Goal: Contribute content: Contribute content

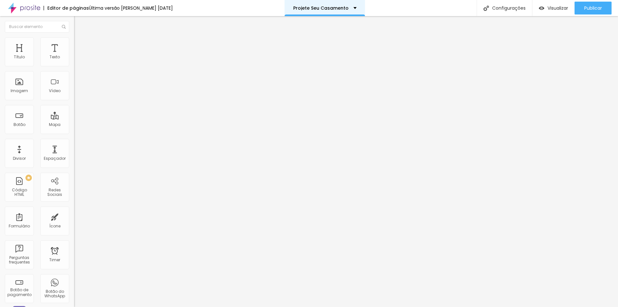
click at [353, 5] on div "Projete Seu Casamento" at bounding box center [324, 8] width 80 height 16
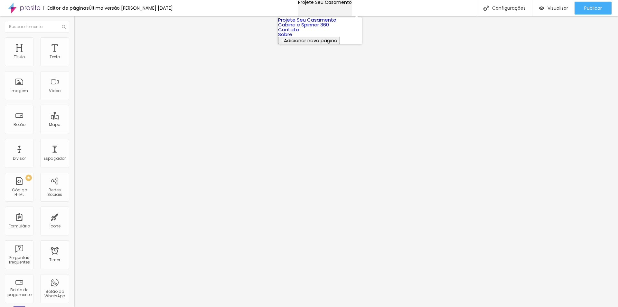
click at [352, 5] on div "Projete Seu Casamento" at bounding box center [325, 2] width 54 height 5
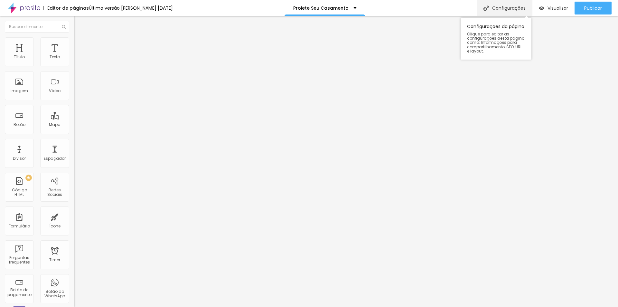
click at [487, 7] on img at bounding box center [485, 7] width 5 height 5
click at [427, 306] on div at bounding box center [309, 313] width 618 height 6
click at [80, 44] on span "Estilo" at bounding box center [85, 41] width 10 height 5
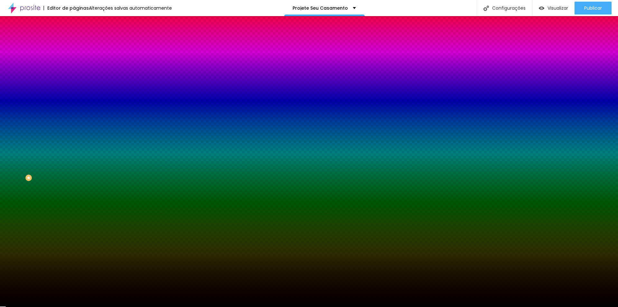
click at [74, 59] on span "Adicionar imagem" at bounding box center [95, 56] width 42 height 5
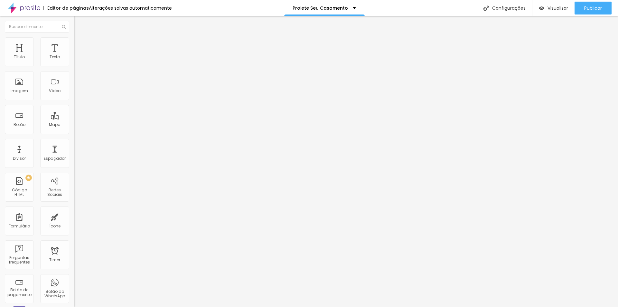
click at [74, 42] on li "Estilo" at bounding box center [111, 40] width 74 height 6
click at [74, 41] on li "Estilo" at bounding box center [111, 40] width 74 height 6
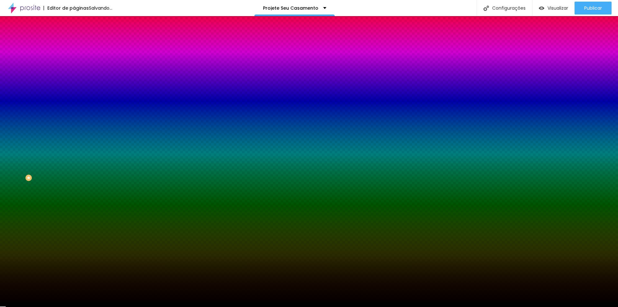
click at [74, 59] on span "Adicionar imagem" at bounding box center [95, 56] width 42 height 5
click at [80, 45] on span "Avançado" at bounding box center [90, 47] width 21 height 5
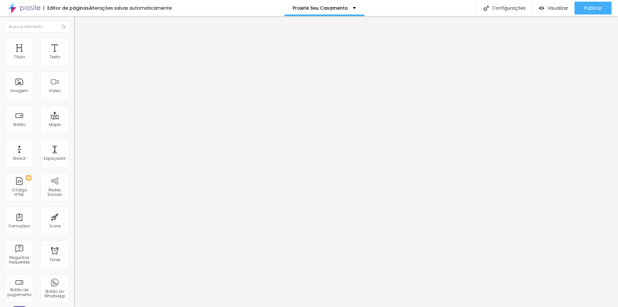
type input "5"
type input "10"
type input "15"
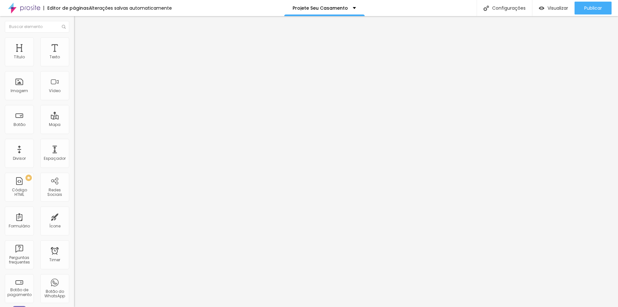
type input "15"
type input "0"
drag, startPoint x: 14, startPoint y: 63, endPoint x: -22, endPoint y: 63, distance: 35.4
click at [74, 125] on input "range" at bounding box center [95, 127] width 42 height 5
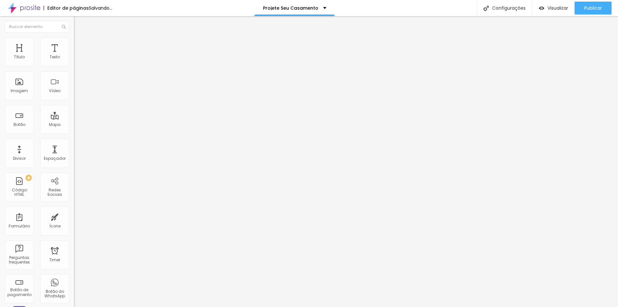
drag, startPoint x: 15, startPoint y: 76, endPoint x: -7, endPoint y: 77, distance: 21.9
click at [74, 216] on input "range" at bounding box center [95, 218] width 42 height 5
click at [74, 43] on li "Estilo" at bounding box center [111, 40] width 74 height 6
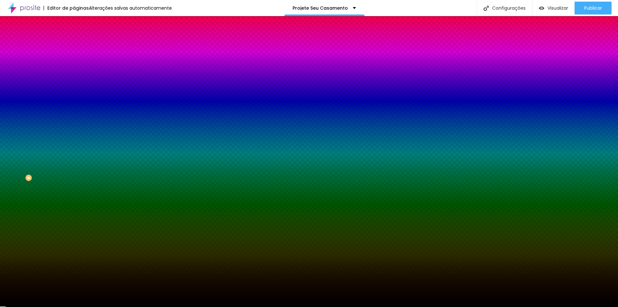
click at [74, 37] on img at bounding box center [77, 34] width 6 height 6
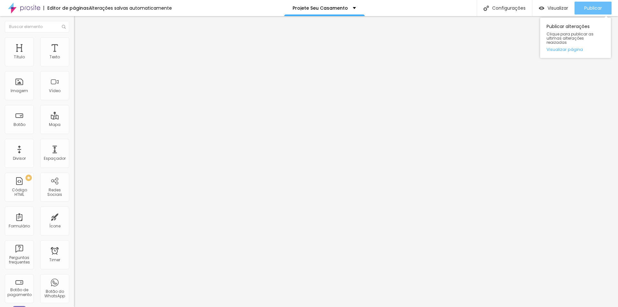
click at [594, 10] on span "Publicar" at bounding box center [593, 7] width 18 height 5
click at [109, 54] on img at bounding box center [111, 52] width 4 height 4
click at [586, 6] on span "Publicar" at bounding box center [593, 7] width 18 height 5
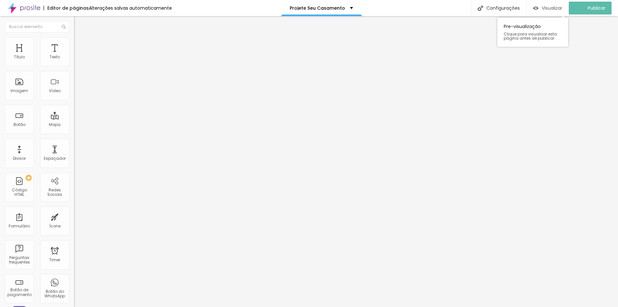
click at [558, 7] on span "Visualizar" at bounding box center [551, 7] width 21 height 5
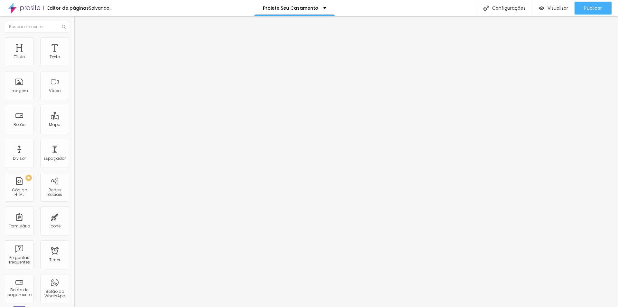
click at [74, 41] on img at bounding box center [77, 40] width 6 height 6
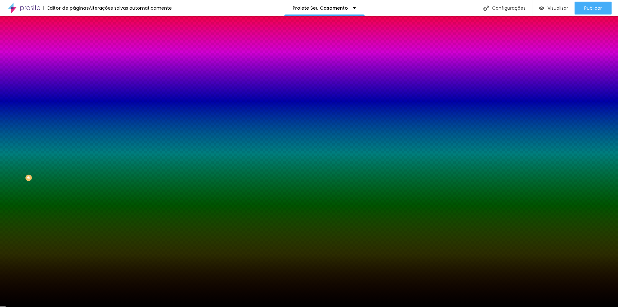
click at [80, 45] on span "Avançado" at bounding box center [90, 47] width 21 height 5
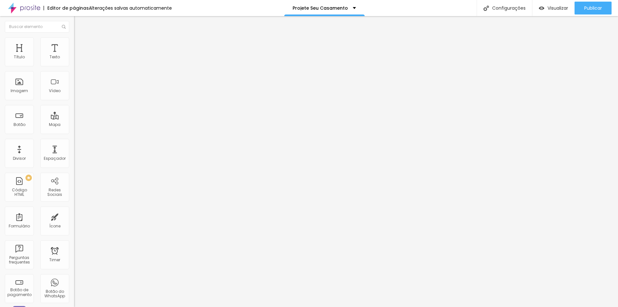
type input "5"
type input "10"
type input "15"
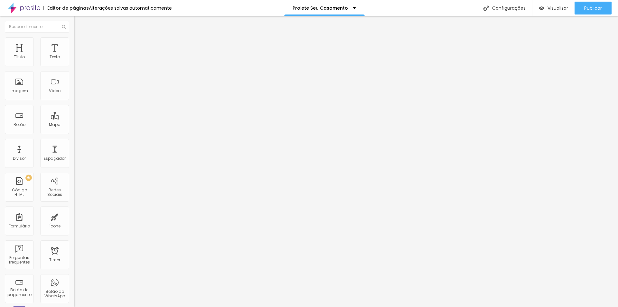
type input "15"
type input "0"
drag, startPoint x: 13, startPoint y: 63, endPoint x: -47, endPoint y: 60, distance: 59.6
click at [74, 125] on input "range" at bounding box center [95, 127] width 42 height 5
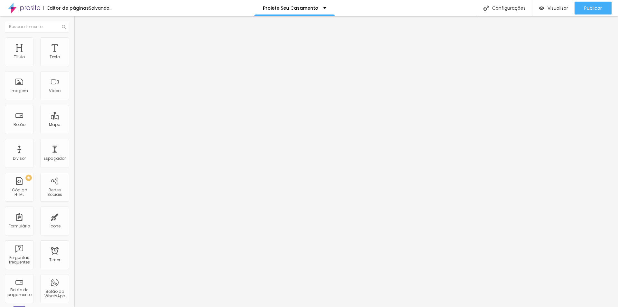
type input "30"
type input "0"
drag, startPoint x: 16, startPoint y: 63, endPoint x: -62, endPoint y: 76, distance: 79.2
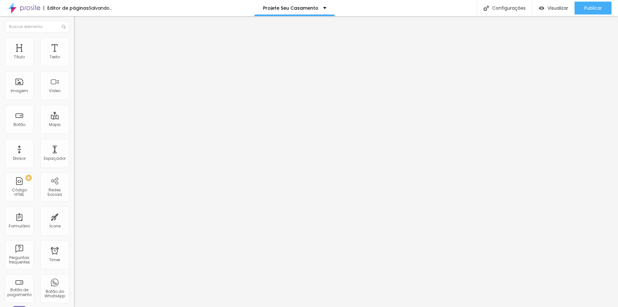
click at [74, 125] on input "range" at bounding box center [95, 127] width 42 height 5
type input "28"
type input "134"
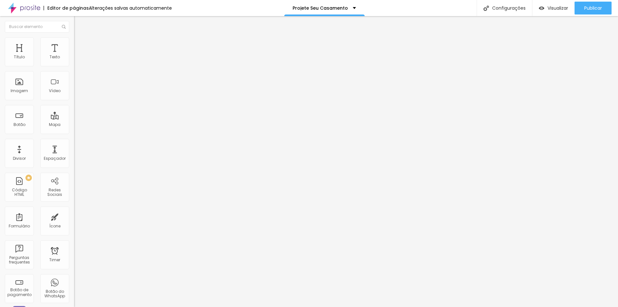
type input "339"
type input "324"
type input "218"
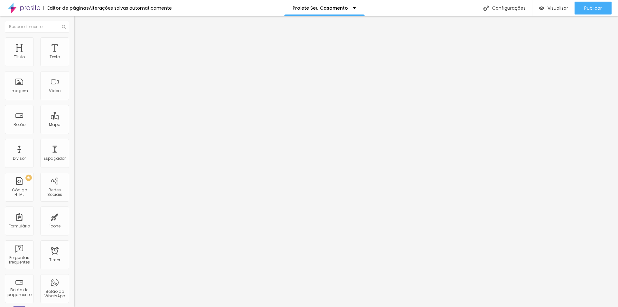
type input "218"
type input "176"
type input "155"
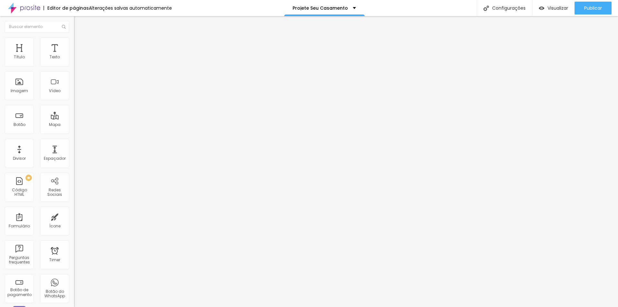
type input "150"
type input "123"
type input "108"
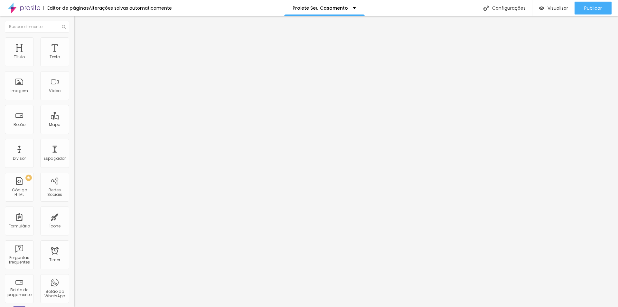
type input "108"
type input "92"
type input "65"
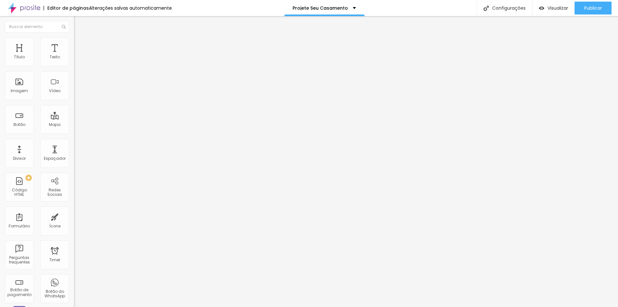
type input "55"
type input "44"
type input "28"
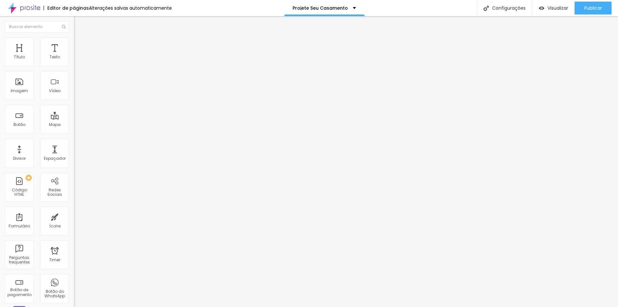
type input "28"
type input "0"
drag, startPoint x: 16, startPoint y: 75, endPoint x: -35, endPoint y: 75, distance: 50.8
click at [74, 216] on input "range" at bounding box center [95, 218] width 42 height 5
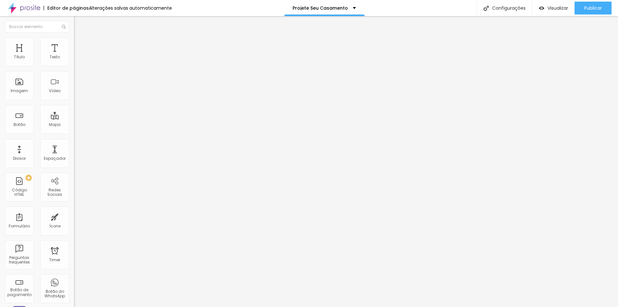
click at [74, 281] on div at bounding box center [111, 281] width 74 height 0
click at [74, 277] on div at bounding box center [111, 277] width 74 height 0
click at [74, 40] on li "Estilo" at bounding box center [111, 40] width 74 height 6
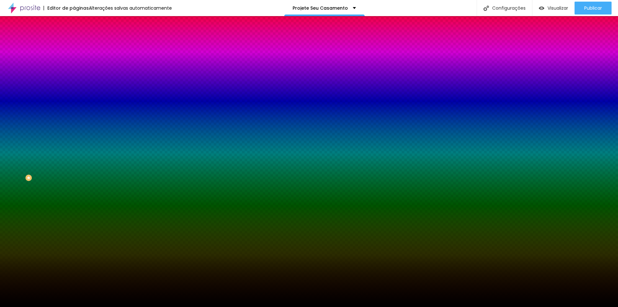
click at [80, 47] on span "Avançado" at bounding box center [90, 47] width 21 height 5
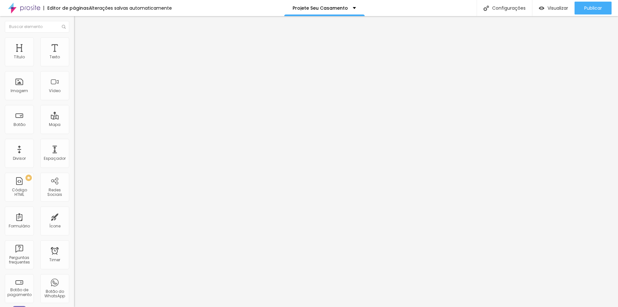
click at [74, 254] on input "text" at bounding box center [112, 257] width 77 height 6
click at [596, 4] on div "Publicar" at bounding box center [593, 8] width 18 height 13
click at [557, 8] on span "Visualizar" at bounding box center [551, 7] width 21 height 5
click at [74, 55] on span "Trocar imagem" at bounding box center [91, 52] width 35 height 5
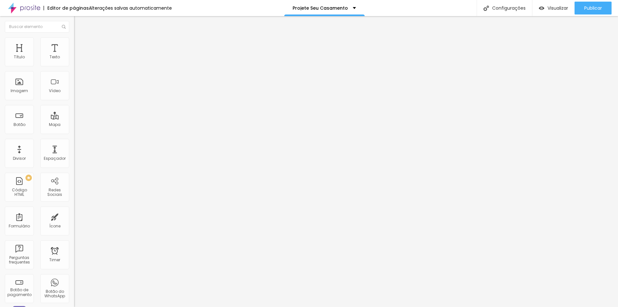
click at [74, 41] on li "Estilo" at bounding box center [111, 40] width 74 height 6
type input "95"
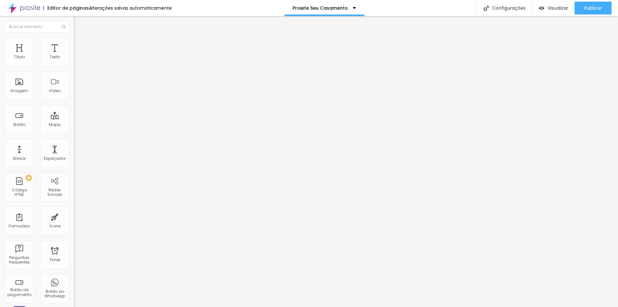
type input "90"
type input "45"
type input "30"
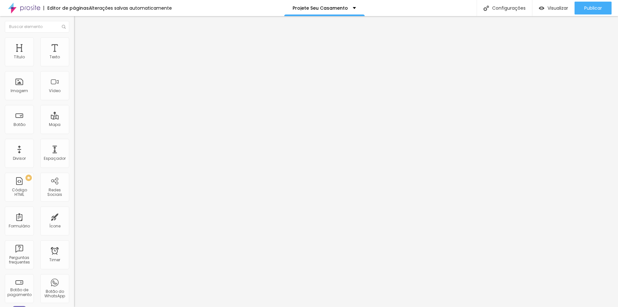
type input "30"
type input "25"
type input "20"
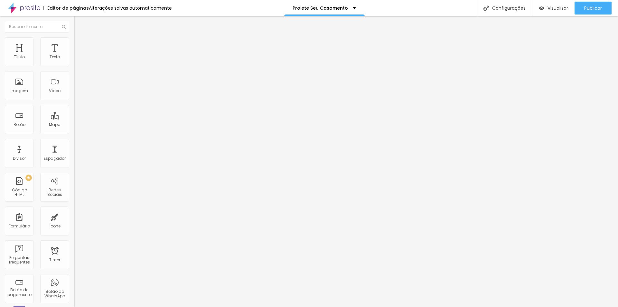
type input "25"
type input "40"
type input "70"
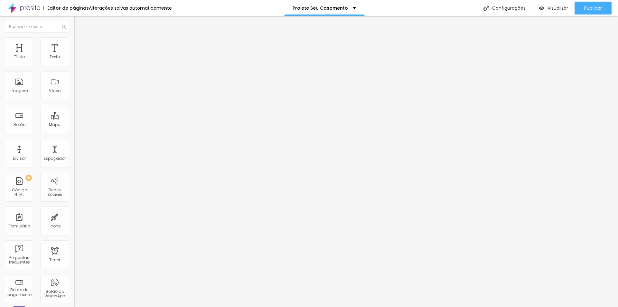
type input "70"
type input "90"
type input "100"
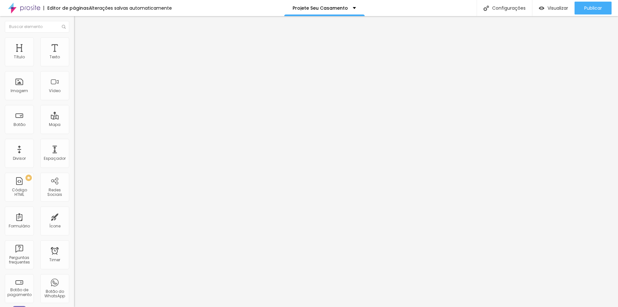
drag, startPoint x: 66, startPoint y: 69, endPoint x: 107, endPoint y: 71, distance: 41.5
click at [107, 66] on input "range" at bounding box center [95, 63] width 42 height 5
type input "181"
type input "200"
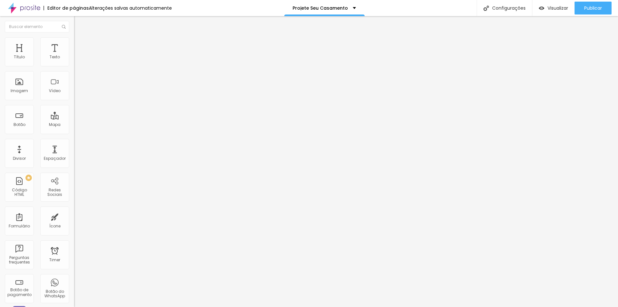
type input "200"
type input "2"
type input "0"
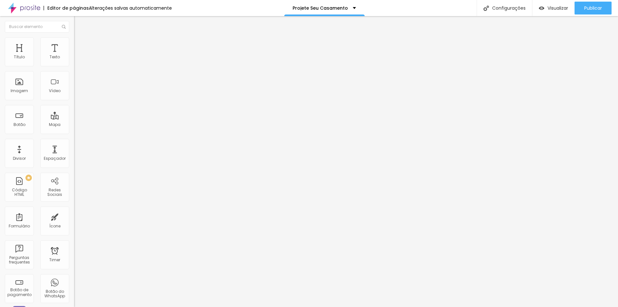
drag, startPoint x: 13, startPoint y: 81, endPoint x: -24, endPoint y: 87, distance: 37.4
click at [74, 141] on input "range" at bounding box center [95, 143] width 42 height 5
click at [74, 44] on li "Avançado" at bounding box center [111, 47] width 74 height 6
type input "26"
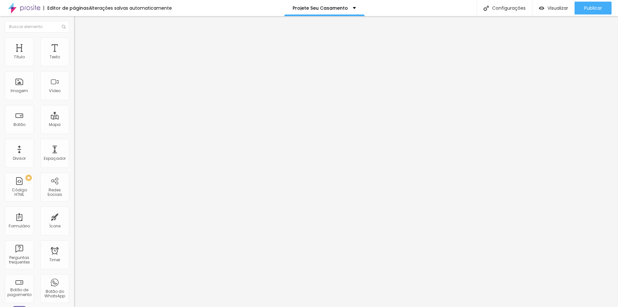
type input "52"
type input "55"
type input "63"
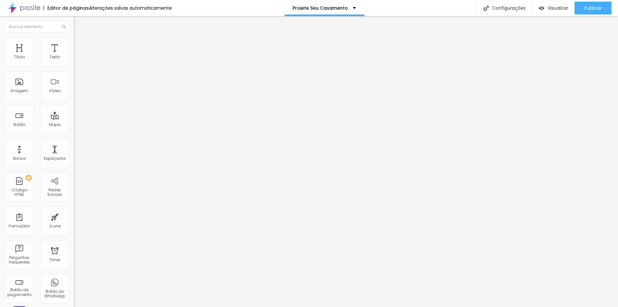
type input "63"
type input "61"
type input "29"
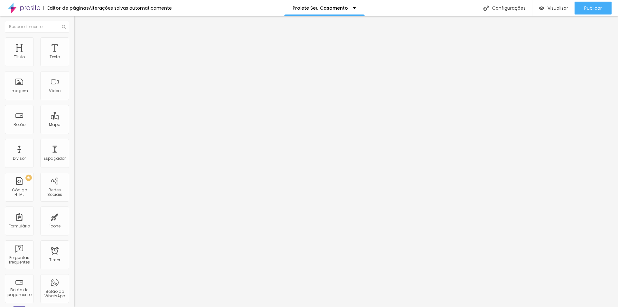
type input "25"
type input "36"
type input "52"
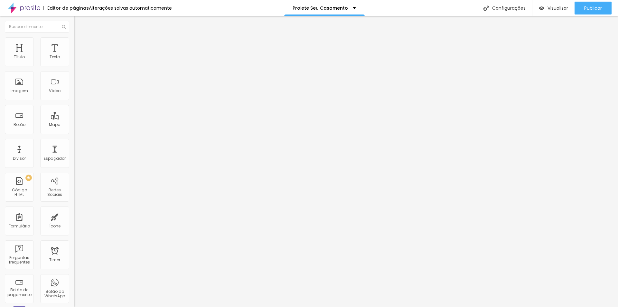
type input "52"
type input "60"
type input "54"
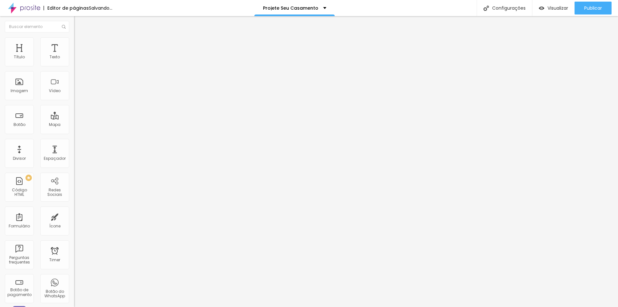
type input "50"
type input "49"
type input "38"
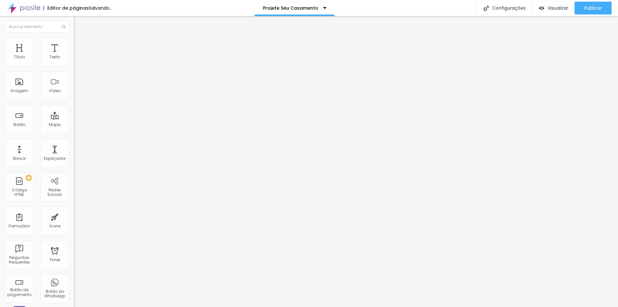
type input "38"
type input "22"
type input "9"
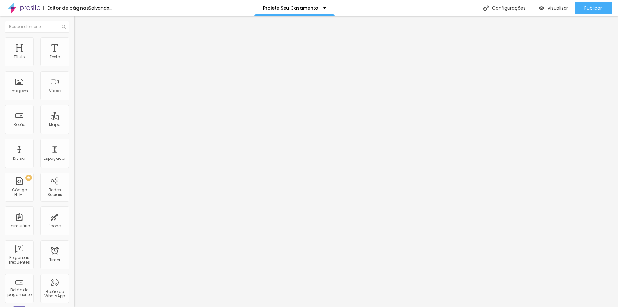
type input "0"
type input "4"
type input "24"
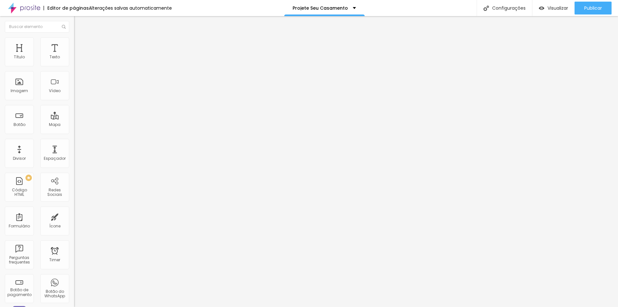
type input "24"
type input "26"
type input "33"
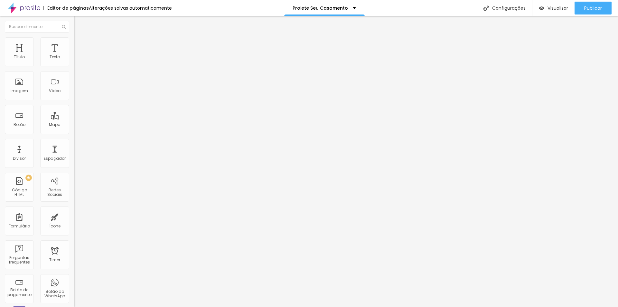
type input "39"
type input "40"
type input "41"
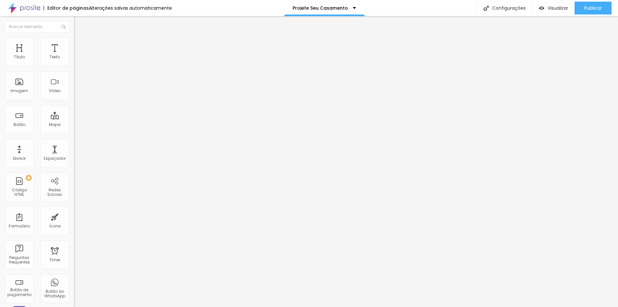
type input "41"
type input "38"
type input "27"
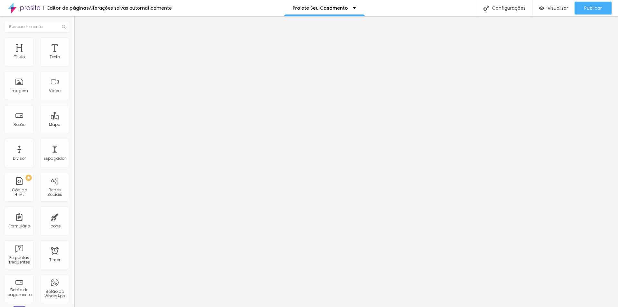
type input "24"
type input "21"
type input "0"
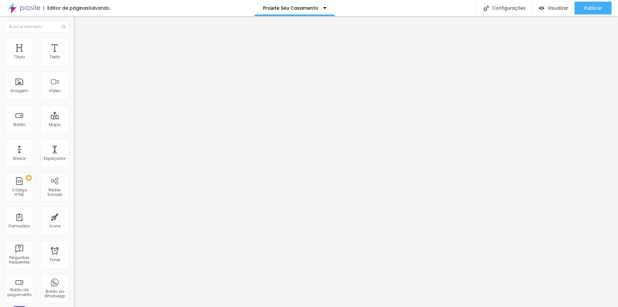
type input "0"
drag, startPoint x: 35, startPoint y: 62, endPoint x: -38, endPoint y: 63, distance: 73.4
click at [74, 125] on input "range" at bounding box center [95, 127] width 42 height 5
type input "16"
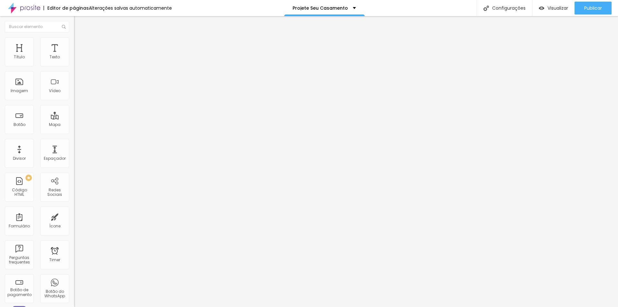
type input "45"
type input "53"
type input "57"
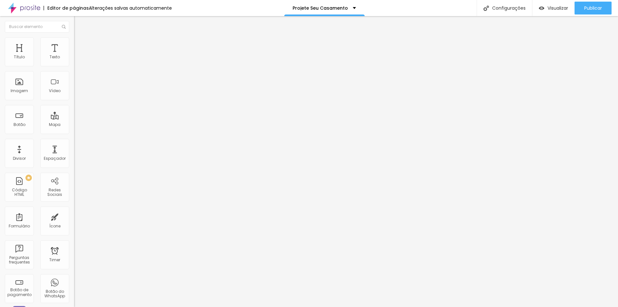
type input "57"
type input "58"
type input "57"
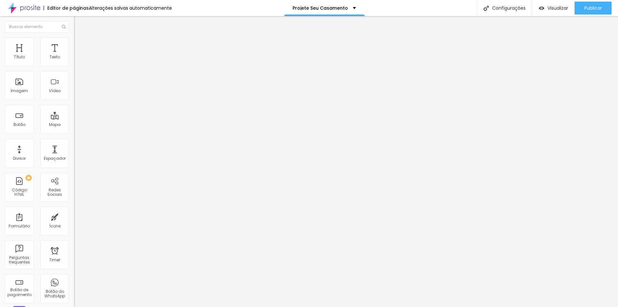
type input "43"
type input "19"
type input "0"
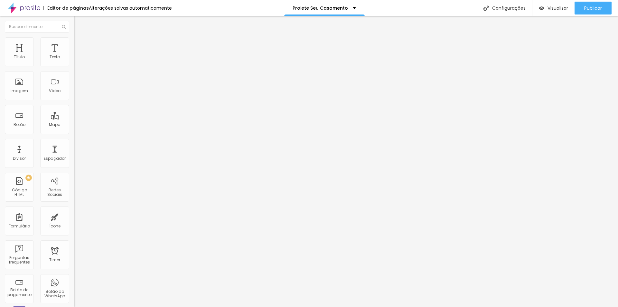
type input "0"
drag, startPoint x: 14, startPoint y: 75, endPoint x: -43, endPoint y: 72, distance: 56.4
click at [74, 216] on input "range" at bounding box center [95, 218] width 42 height 5
click at [74, 39] on img at bounding box center [77, 40] width 6 height 6
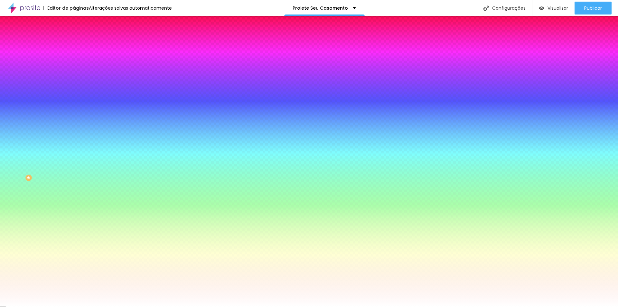
type input "54"
type input "132"
type input "137"
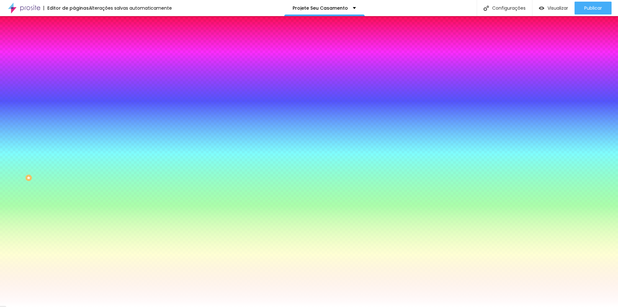
type input "137"
type input "140"
type input "142"
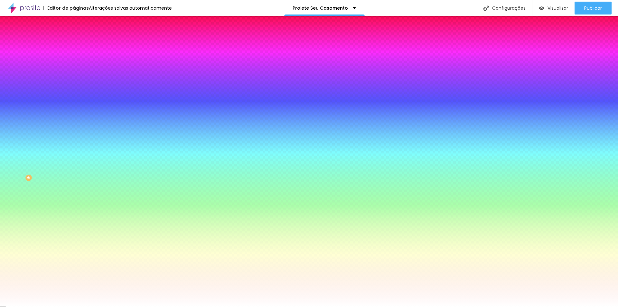
type input "69"
type input "0"
drag, startPoint x: 15, startPoint y: 78, endPoint x: -27, endPoint y: 74, distance: 42.4
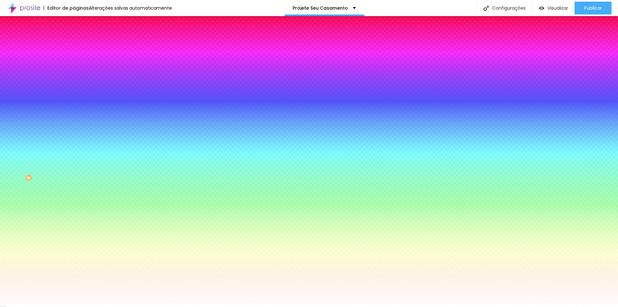
click at [74, 143] on input "range" at bounding box center [95, 145] width 42 height 5
click at [74, 44] on img at bounding box center [77, 47] width 6 height 6
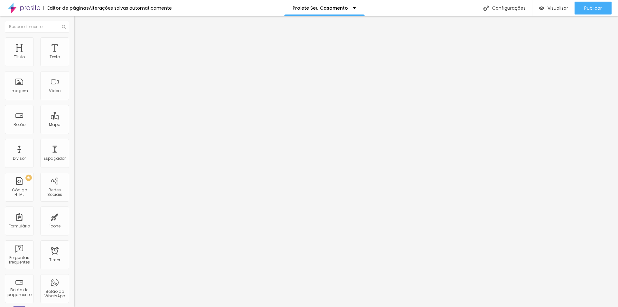
type input "25"
type input "20"
type input "5"
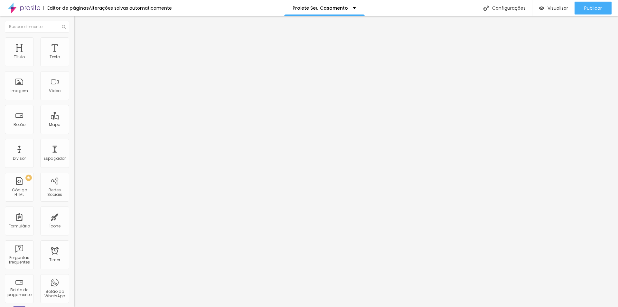
type input "5"
type input "0"
type input "10"
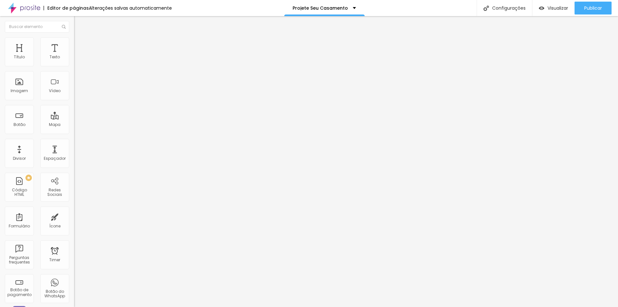
type input "35"
type input "40"
type input "0"
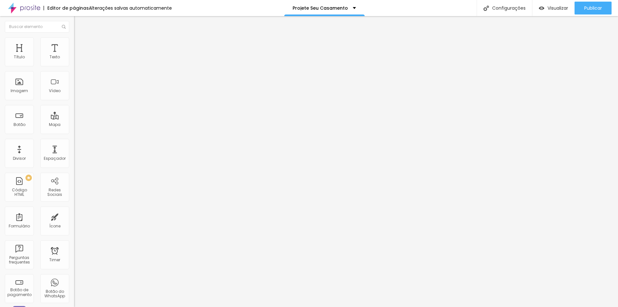
type input "0"
type input "50"
type input "45"
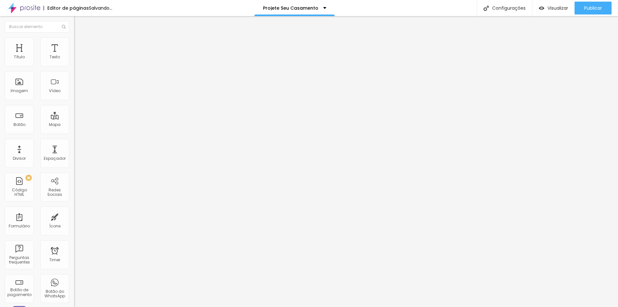
type input "10"
type input "5"
type input "0"
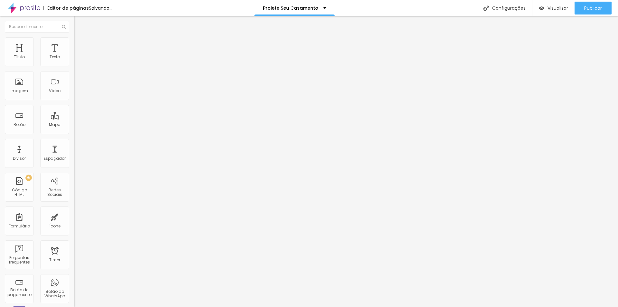
type input "0"
drag, startPoint x: 31, startPoint y: 64, endPoint x: -48, endPoint y: 65, distance: 78.5
type input "0"
click at [74, 125] on input "range" at bounding box center [95, 127] width 42 height 5
click at [74, 45] on ul "Conteúdo Estilo Avançado" at bounding box center [111, 40] width 74 height 19
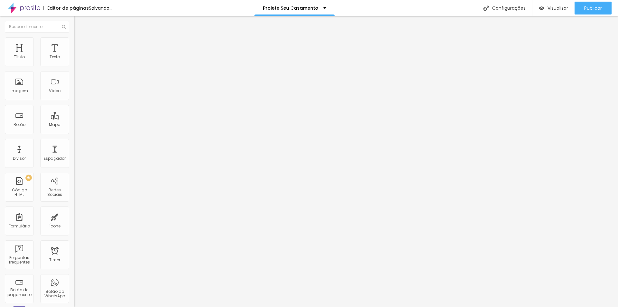
click at [80, 43] on span "Estilo" at bounding box center [85, 41] width 10 height 5
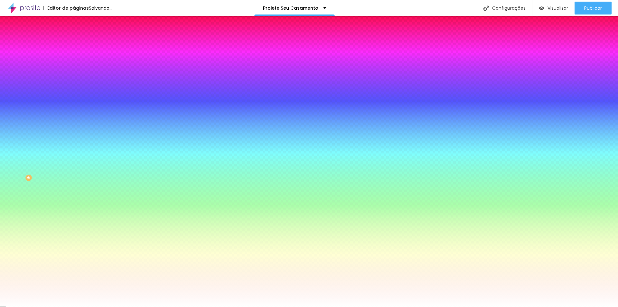
click at [74, 37] on img at bounding box center [77, 34] width 6 height 6
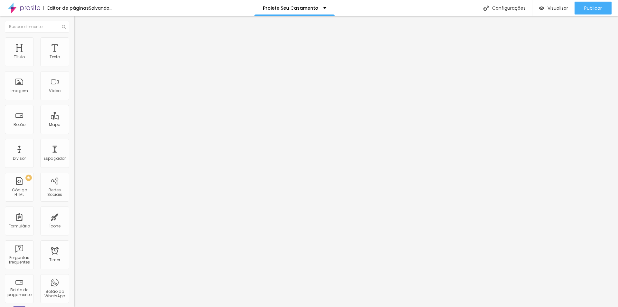
click at [74, 64] on img at bounding box center [76, 61] width 5 height 5
click at [74, 41] on li "Estilo" at bounding box center [111, 40] width 74 height 6
click at [74, 44] on li "Avançado" at bounding box center [111, 47] width 74 height 6
click at [74, 42] on li "Estilo" at bounding box center [111, 40] width 74 height 6
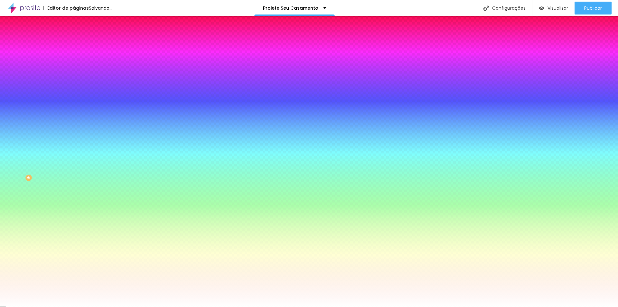
click at [80, 45] on span "Avançado" at bounding box center [90, 47] width 21 height 5
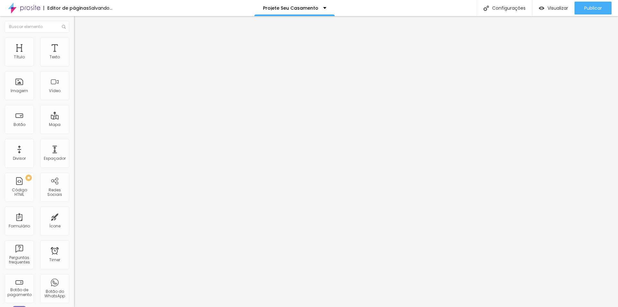
drag, startPoint x: 37, startPoint y: 41, endPoint x: 35, endPoint y: 49, distance: 8.4
click at [74, 41] on img at bounding box center [77, 40] width 6 height 6
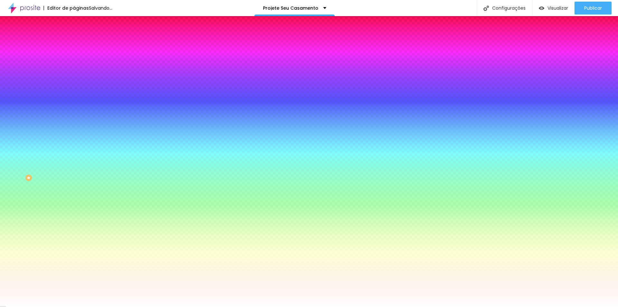
click at [74, 37] on img at bounding box center [77, 34] width 6 height 6
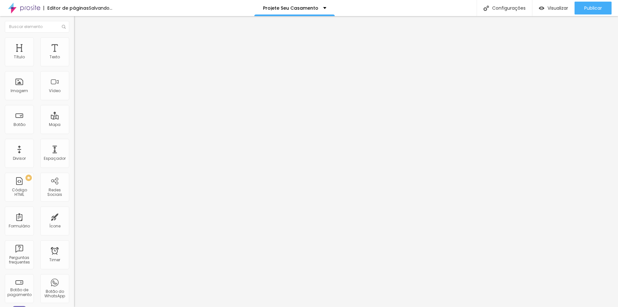
click at [74, 64] on img at bounding box center [76, 61] width 5 height 5
click at [74, 40] on img at bounding box center [77, 40] width 6 height 6
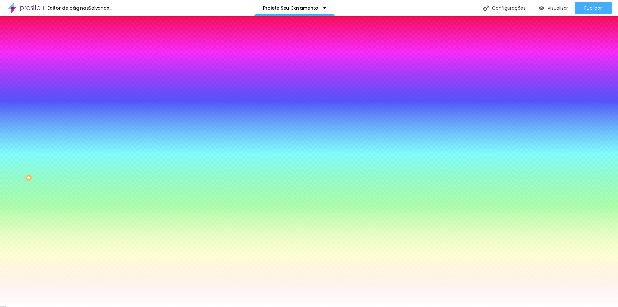
click at [74, 44] on img at bounding box center [77, 47] width 6 height 6
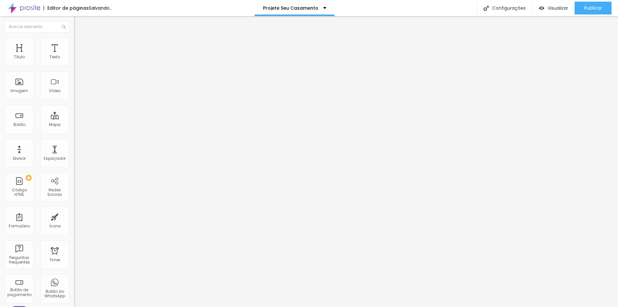
type input "20"
drag, startPoint x: 15, startPoint y: 64, endPoint x: -20, endPoint y: 66, distance: 35.1
click at [74, 125] on input "range" at bounding box center [95, 127] width 42 height 5
click at [74, 42] on li "Estilo" at bounding box center [111, 40] width 74 height 6
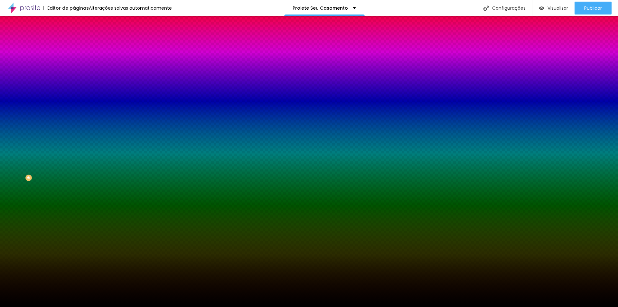
click at [74, 44] on img at bounding box center [77, 47] width 6 height 6
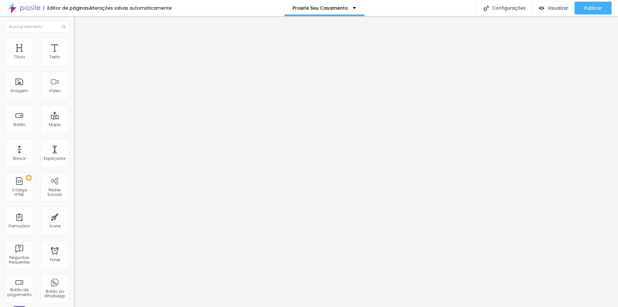
click at [74, 64] on div at bounding box center [111, 61] width 74 height 5
click at [74, 42] on ul "Conteúdo Estilo Avançado" at bounding box center [111, 40] width 74 height 19
click at [74, 42] on li "Estilo" at bounding box center [111, 40] width 74 height 6
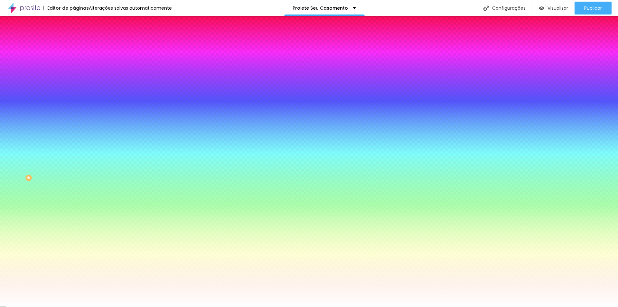
click at [74, 44] on img at bounding box center [77, 47] width 6 height 6
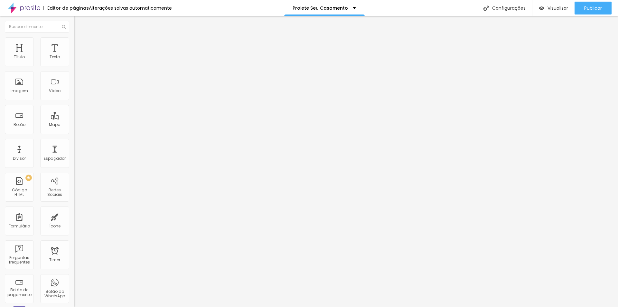
drag, startPoint x: 27, startPoint y: 62, endPoint x: -39, endPoint y: 62, distance: 66.0
click at [74, 125] on input "range" at bounding box center [95, 127] width 42 height 5
click at [74, 44] on li "Avançado" at bounding box center [111, 47] width 74 height 6
click at [74, 39] on li "Estilo" at bounding box center [111, 40] width 74 height 6
click at [74, 37] on img at bounding box center [77, 34] width 6 height 6
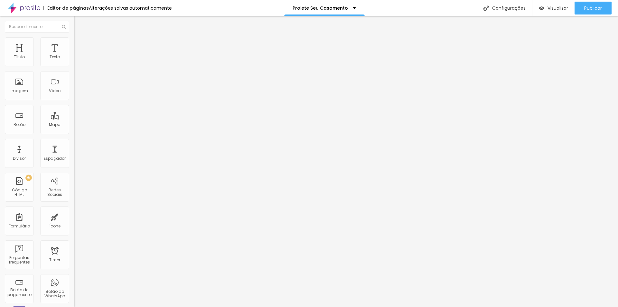
click at [80, 44] on span "Estilo" at bounding box center [85, 41] width 10 height 5
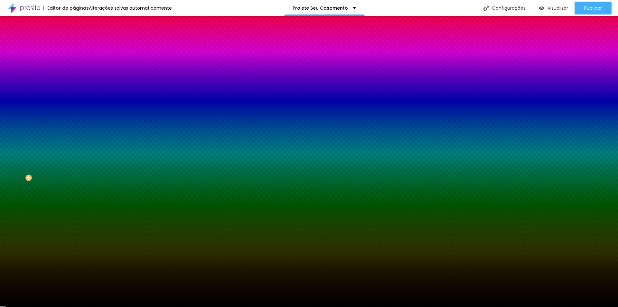
drag, startPoint x: 63, startPoint y: 45, endPoint x: 59, endPoint y: 57, distance: 12.9
click at [80, 45] on span "Avançado" at bounding box center [90, 47] width 21 height 5
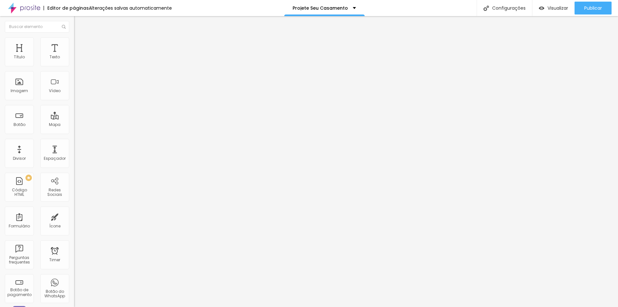
click at [74, 281] on div at bounding box center [111, 281] width 74 height 0
click at [74, 277] on div at bounding box center [111, 277] width 74 height 0
drag, startPoint x: 40, startPoint y: 42, endPoint x: 44, endPoint y: 54, distance: 12.6
click at [74, 43] on li "Estilo" at bounding box center [111, 40] width 74 height 6
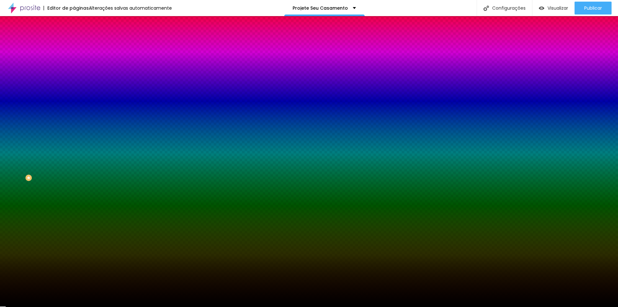
click at [74, 44] on li "Avançado" at bounding box center [111, 47] width 74 height 6
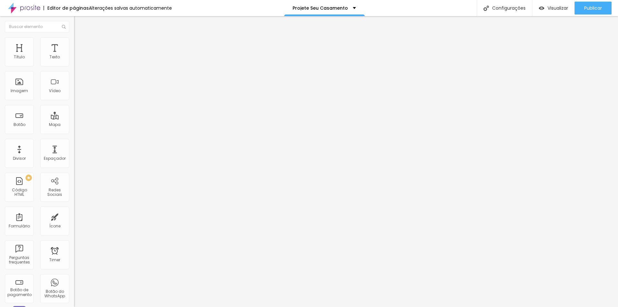
click at [74, 277] on div at bounding box center [111, 277] width 74 height 0
click at [74, 281] on div at bounding box center [111, 281] width 74 height 0
click at [74, 64] on img at bounding box center [76, 61] width 5 height 5
click at [74, 42] on ul "Conteúdo Estilo Avançado" at bounding box center [111, 40] width 74 height 19
click at [74, 41] on li "Estilo" at bounding box center [111, 40] width 74 height 6
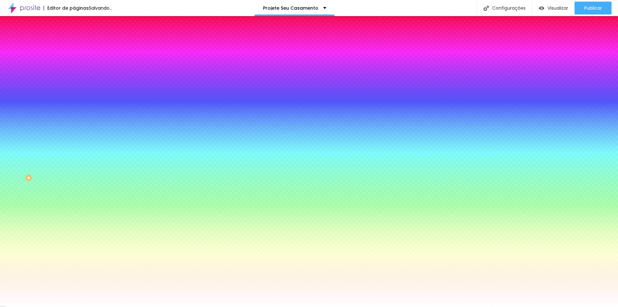
click at [74, 44] on li "Avançado" at bounding box center [111, 47] width 74 height 6
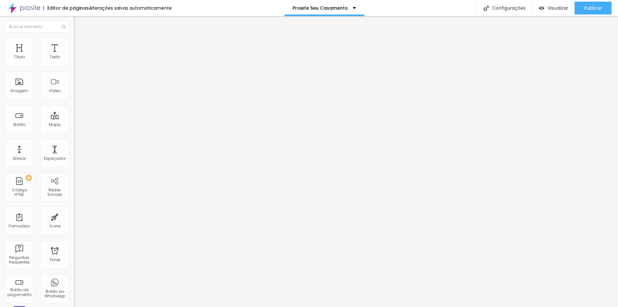
click at [74, 42] on li "Estilo" at bounding box center [111, 40] width 74 height 6
click at [74, 44] on img at bounding box center [77, 47] width 6 height 6
click at [588, 9] on span "Publicar" at bounding box center [593, 7] width 18 height 5
click at [550, 8] on span "Visualizar" at bounding box center [551, 7] width 21 height 5
